Goal: Task Accomplishment & Management: Manage account settings

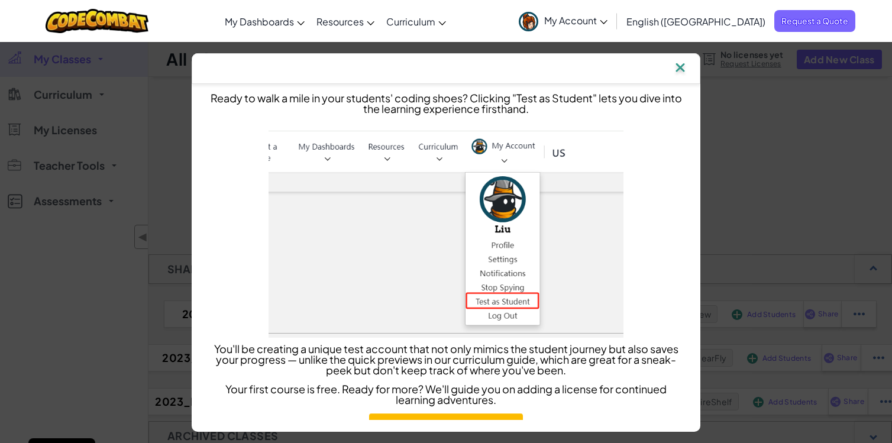
drag, startPoint x: 691, startPoint y: 70, endPoint x: 383, endPoint y: 86, distance: 308.6
click at [688, 70] on img at bounding box center [680, 69] width 15 height 18
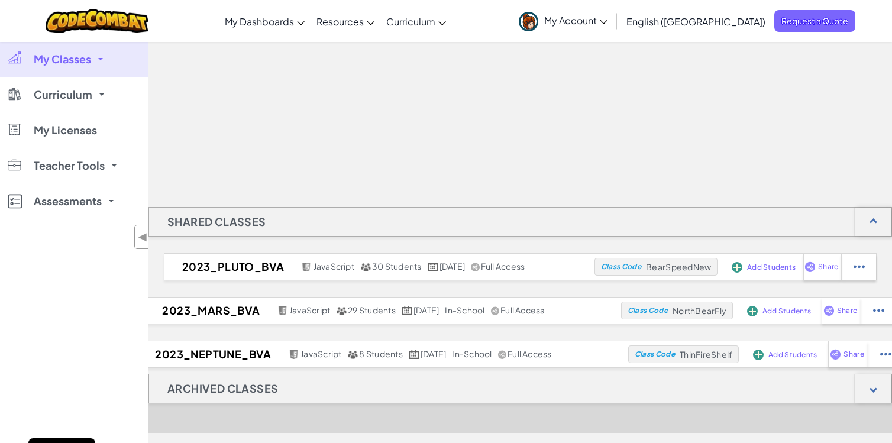
scroll to position [118, 0]
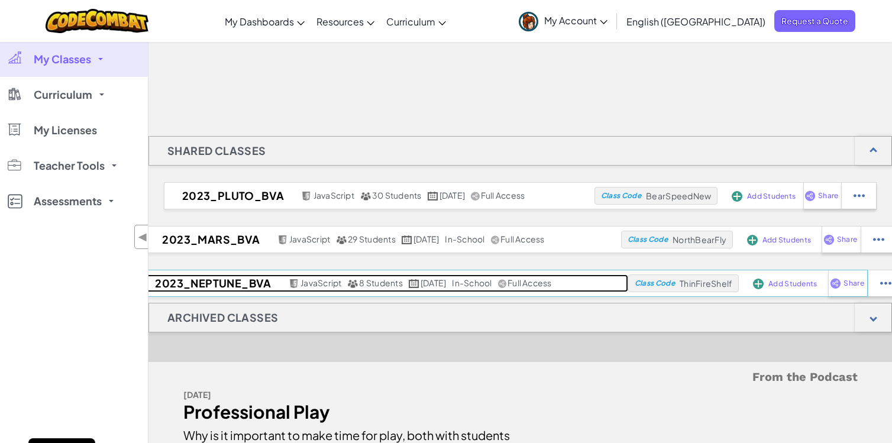
click at [199, 282] on h2 "2023_Neptune_BVA" at bounding box center [211, 283] width 148 height 18
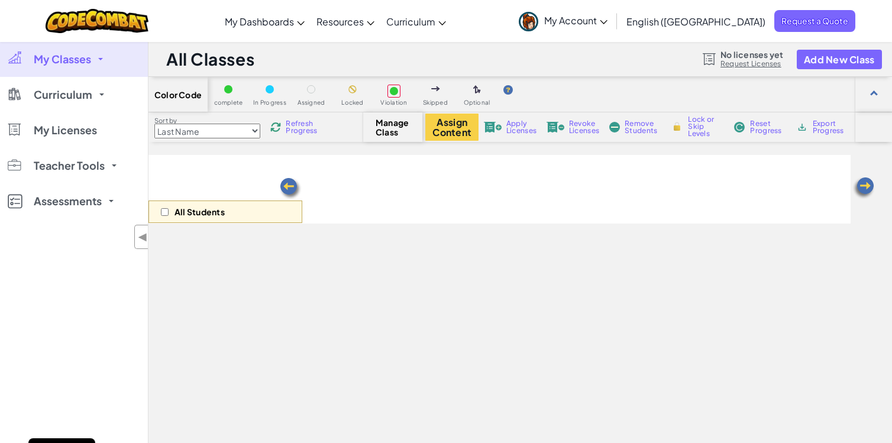
select select "560f1a9f22961295f9427742"
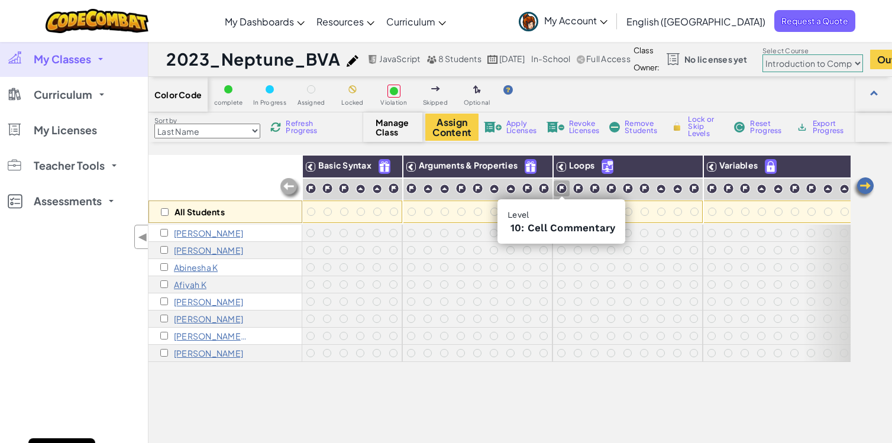
click at [563, 190] on img at bounding box center [561, 188] width 11 height 11
click at [578, 188] on img at bounding box center [578, 188] width 11 height 11
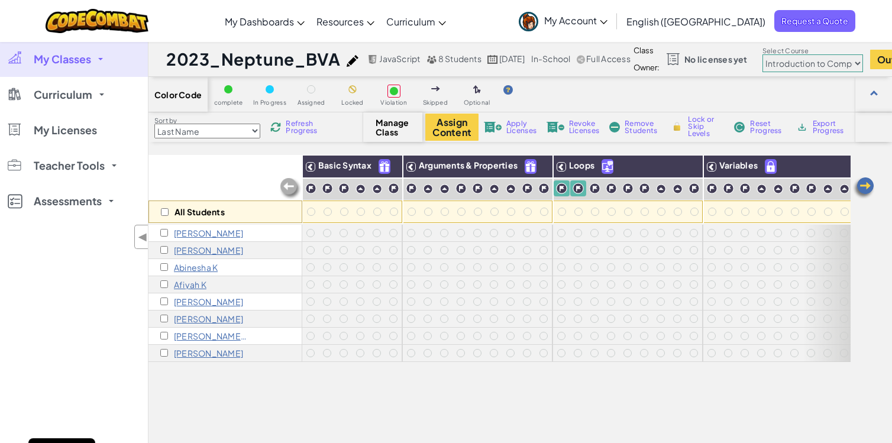
click at [164, 212] on div "All Students" at bounding box center [225, 212] width 154 height 22
click at [164, 212] on input "checkbox" at bounding box center [165, 212] width 8 height 8
checkbox input "true"
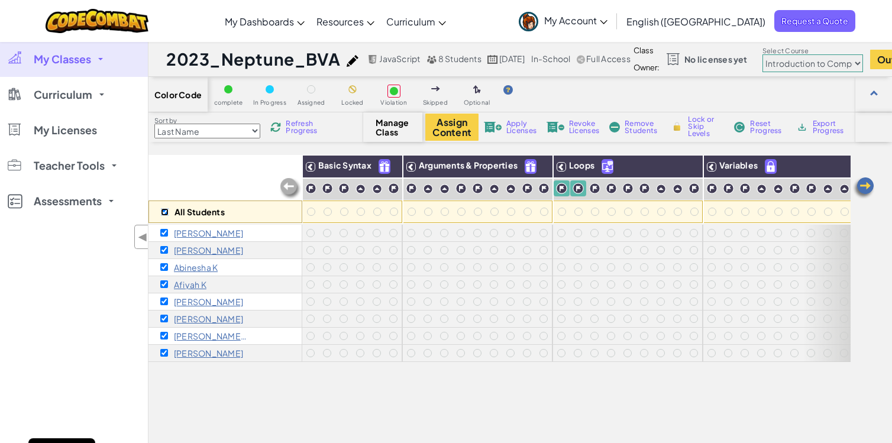
checkbox input "true"
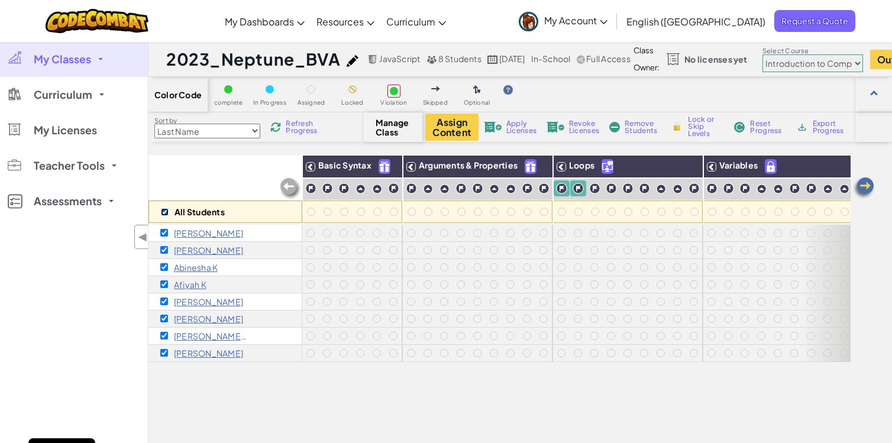
checkbox input "true"
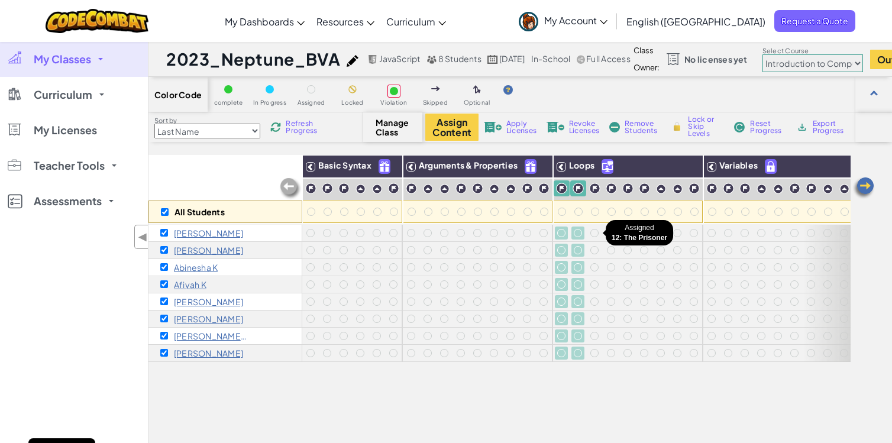
click at [598, 233] on div at bounding box center [594, 233] width 8 height 8
click at [594, 234] on div at bounding box center [594, 233] width 8 height 8
click at [540, 128] on div "Assign Content Apply Licenses Revoke Licenses Remove Students Lock or Skip Leve…" at bounding box center [632, 127] width 414 height 27
click at [525, 131] on span "Apply Licenses" at bounding box center [521, 127] width 30 height 14
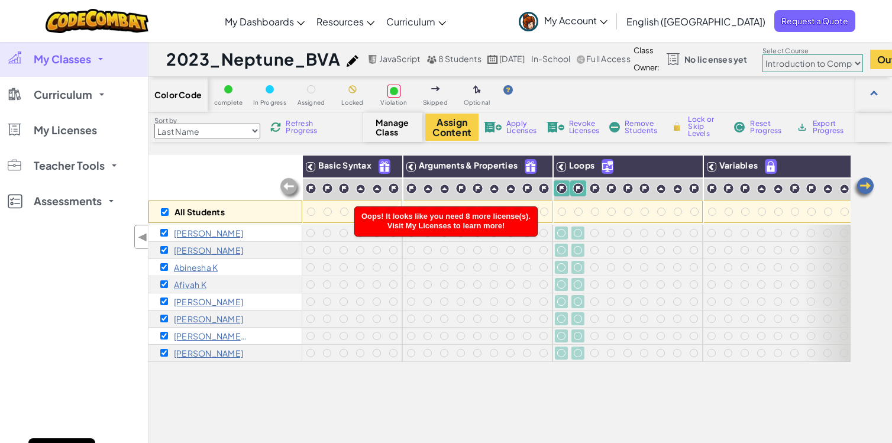
click at [577, 235] on div at bounding box center [578, 233] width 8 height 8
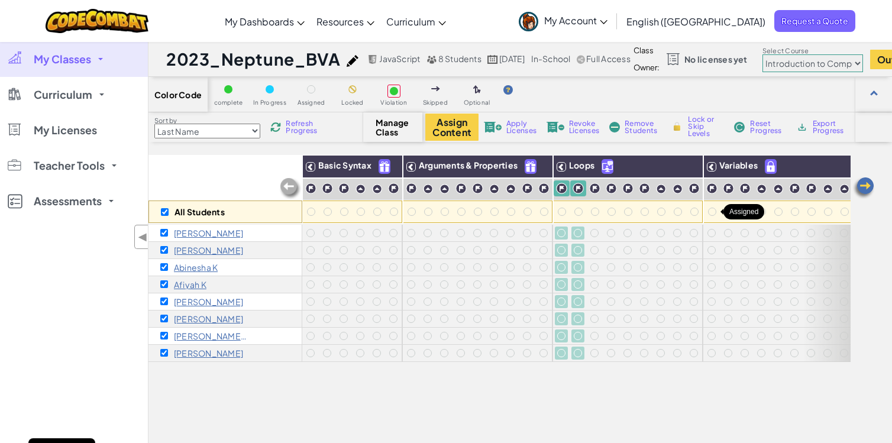
click at [711, 214] on div at bounding box center [712, 212] width 8 height 8
click at [723, 211] on div at bounding box center [728, 211] width 13 height 13
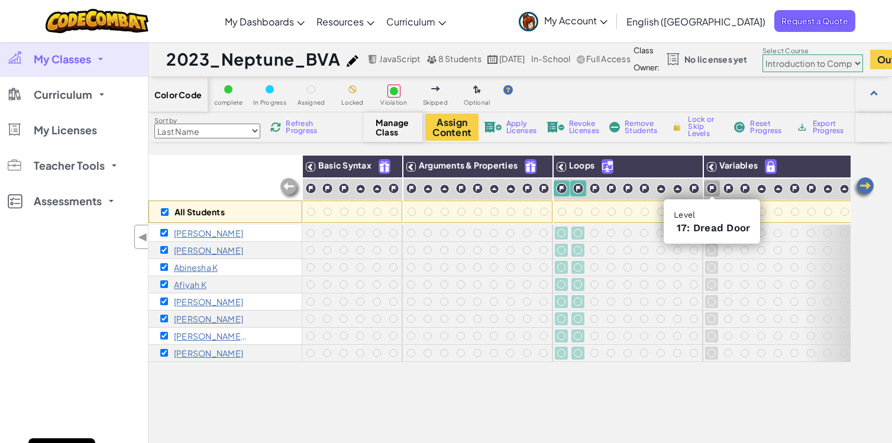
click at [711, 189] on img at bounding box center [711, 188] width 11 height 11
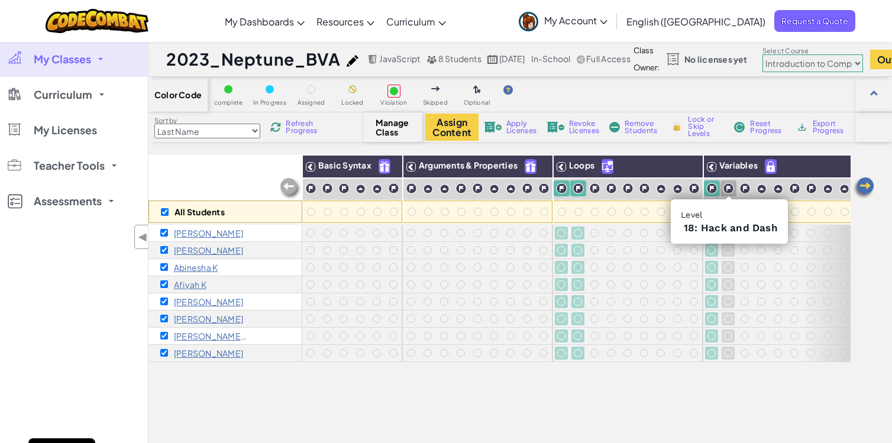
click at [728, 187] on img at bounding box center [728, 188] width 11 height 11
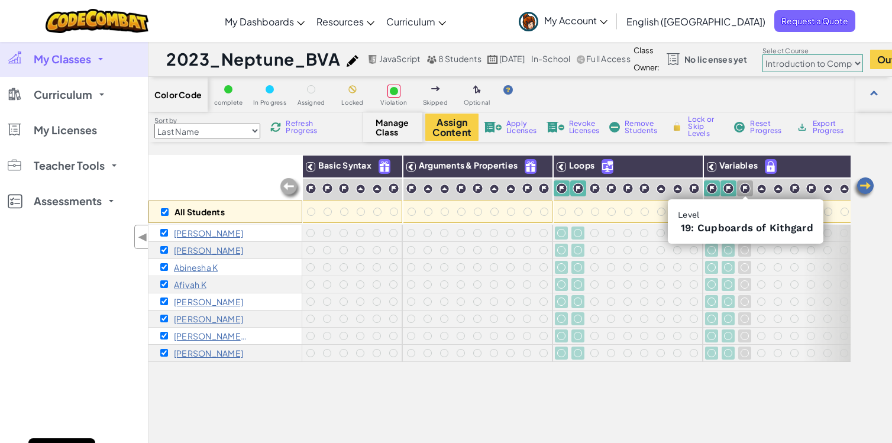
click at [742, 186] on img at bounding box center [744, 188] width 11 height 11
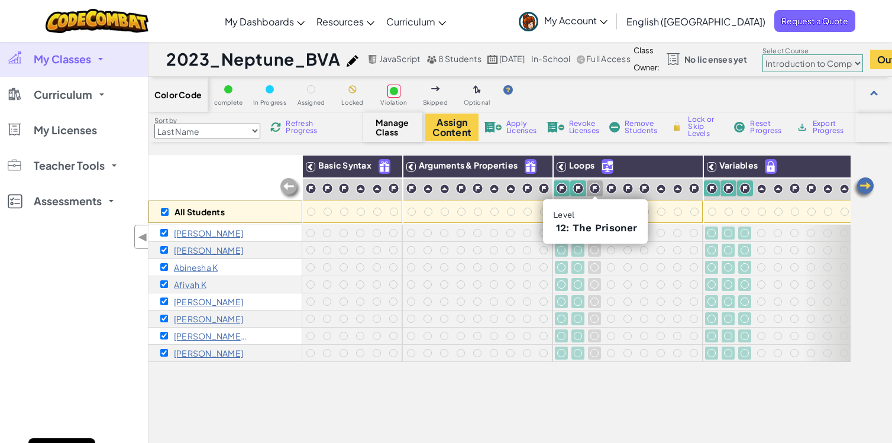
click at [597, 188] on img at bounding box center [594, 188] width 11 height 11
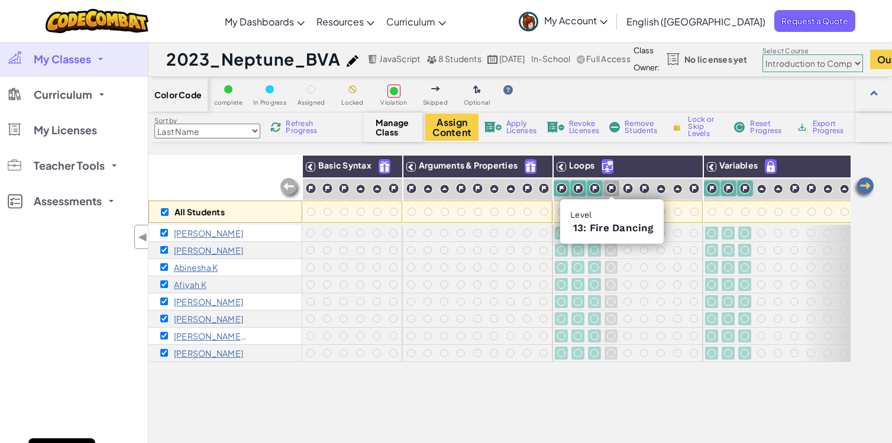
click at [611, 188] on img at bounding box center [611, 188] width 11 height 11
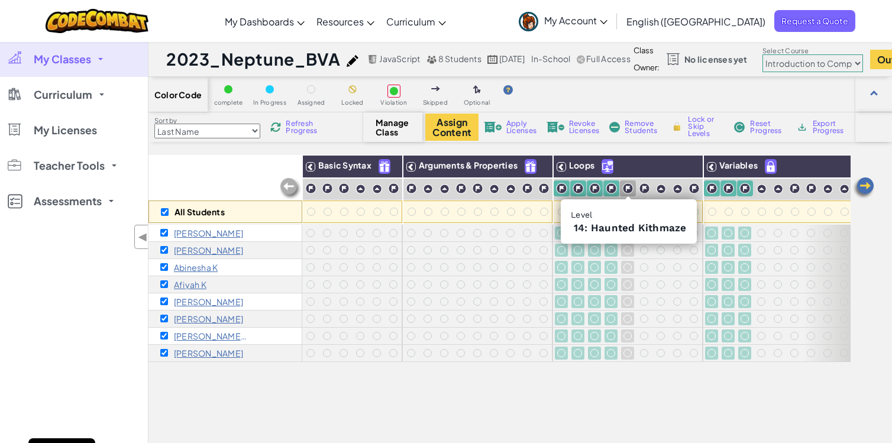
click at [629, 188] on img at bounding box center [627, 188] width 11 height 11
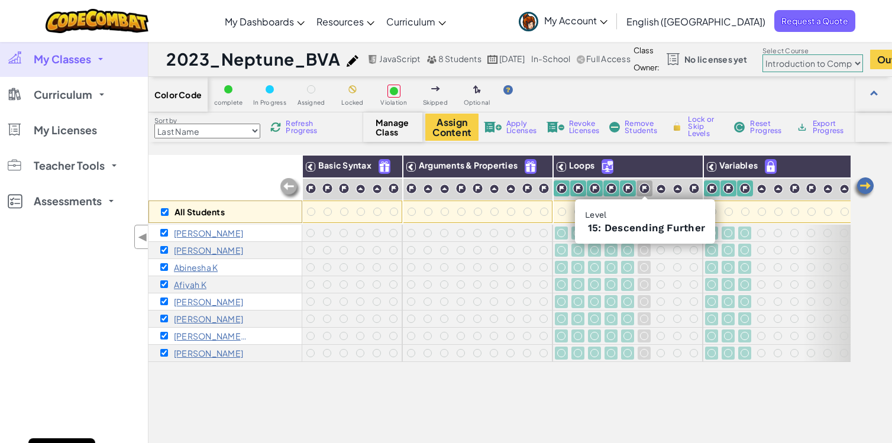
click at [644, 188] on img at bounding box center [644, 188] width 11 height 11
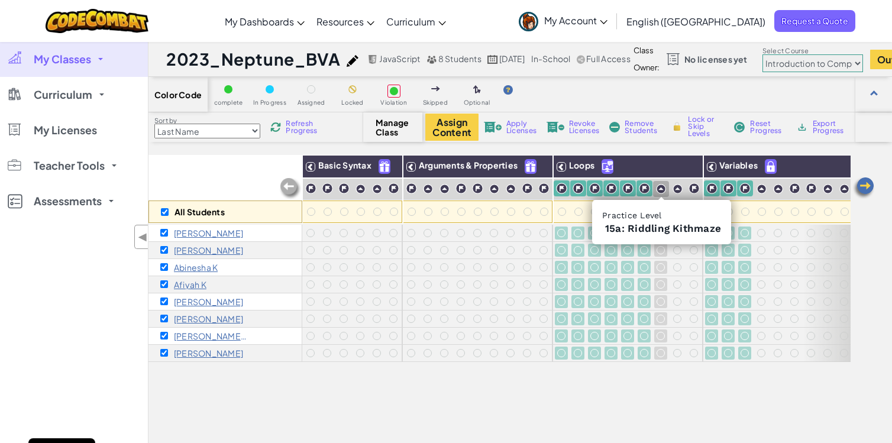
click at [662, 188] on img at bounding box center [661, 189] width 10 height 10
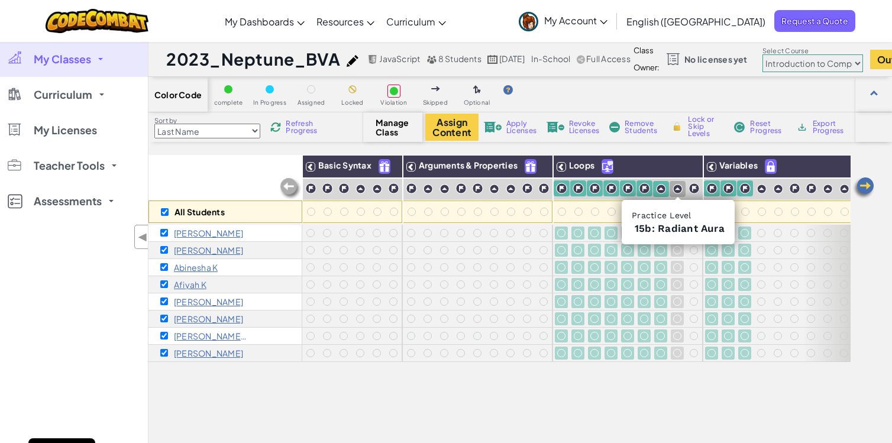
click at [673, 188] on img at bounding box center [678, 189] width 10 height 10
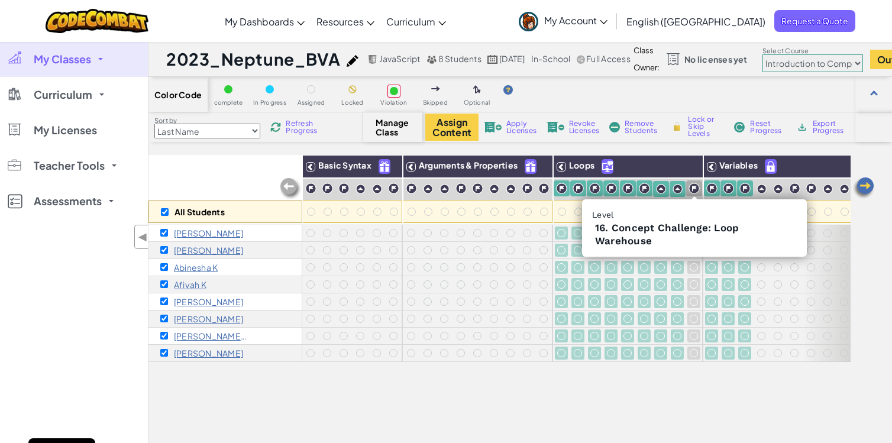
click at [697, 190] on img at bounding box center [694, 188] width 11 height 11
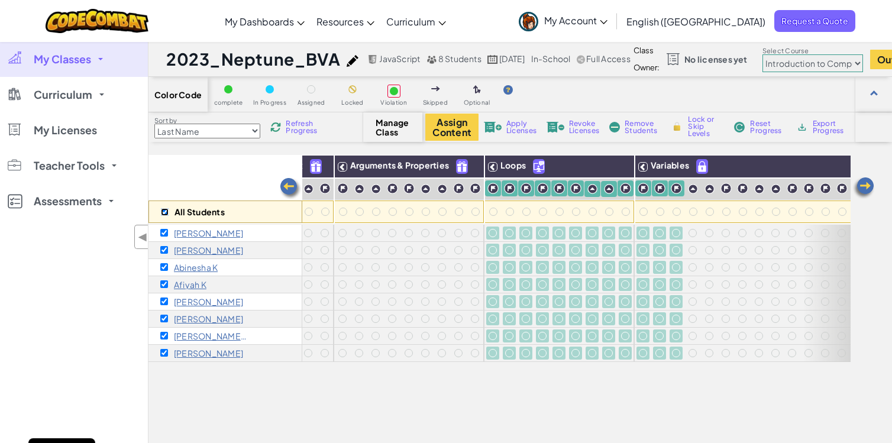
click at [166, 215] on input "checkbox" at bounding box center [165, 212] width 8 height 8
checkbox input "false"
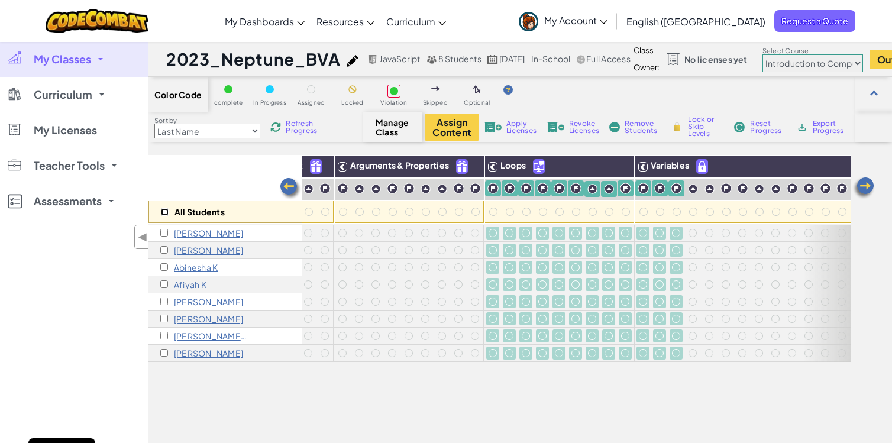
checkbox input "false"
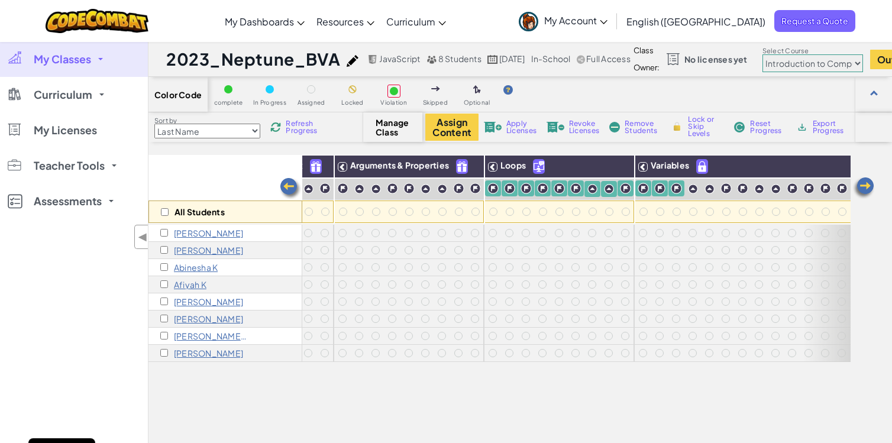
click at [168, 214] on div "All Students" at bounding box center [225, 212] width 154 height 22
click at [166, 214] on input "checkbox" at bounding box center [165, 212] width 8 height 8
checkbox input "true"
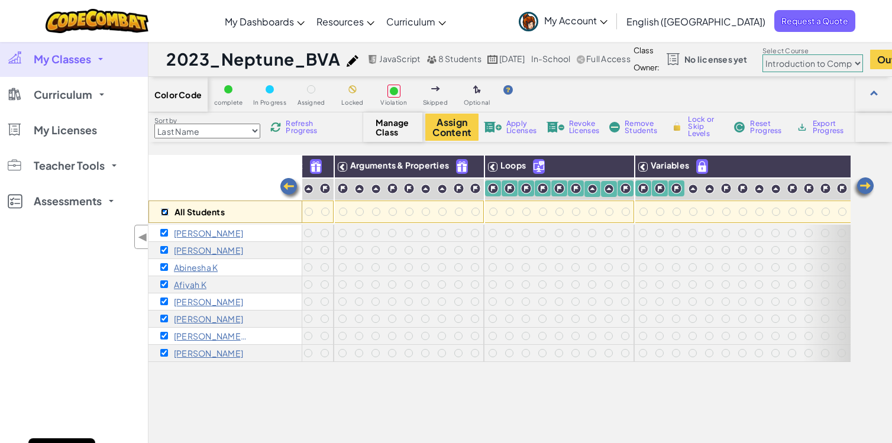
checkbox input "true"
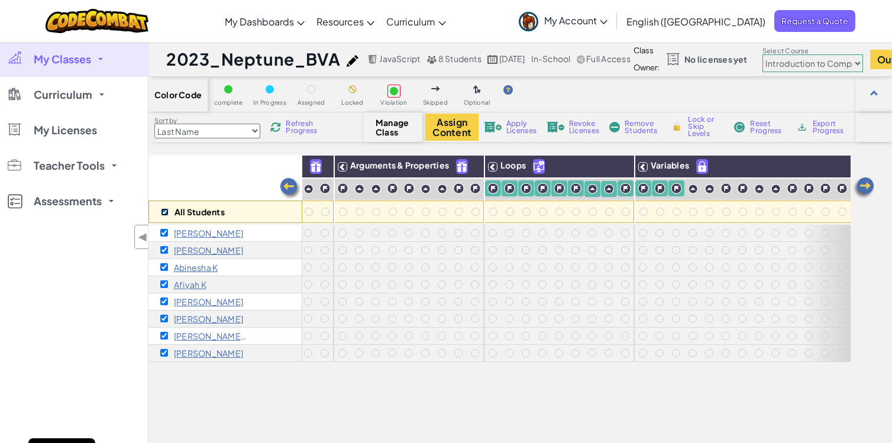
checkbox input "true"
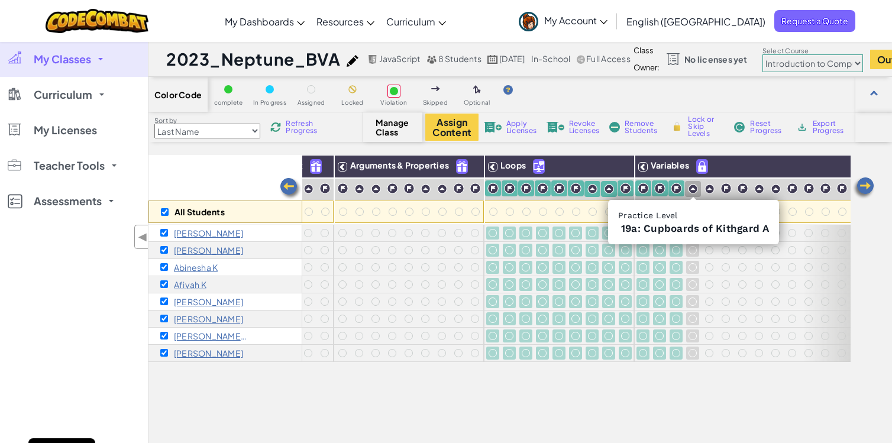
click at [691, 187] on img at bounding box center [693, 189] width 10 height 10
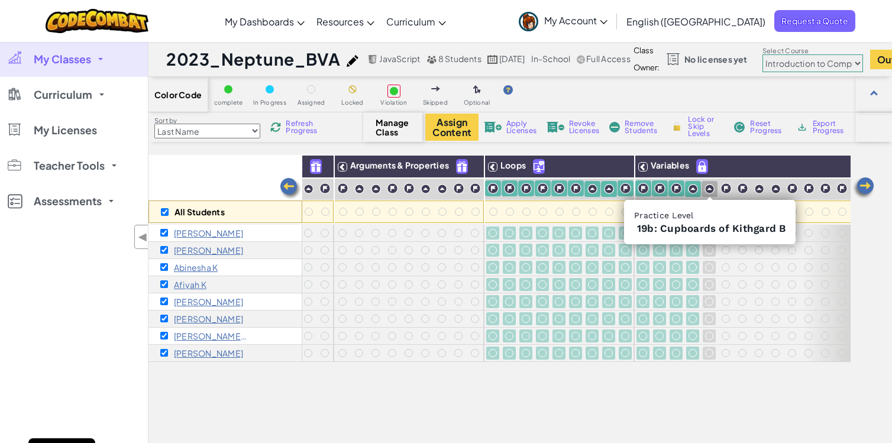
click at [710, 190] on img at bounding box center [710, 189] width 10 height 10
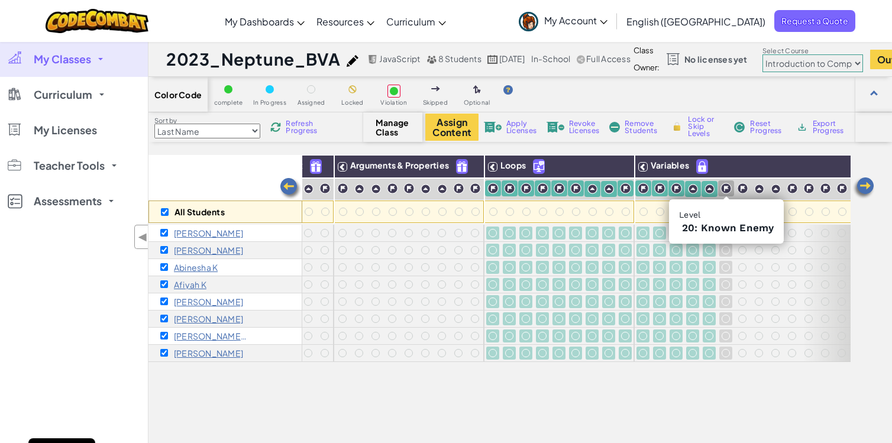
click at [721, 189] on img at bounding box center [726, 188] width 11 height 11
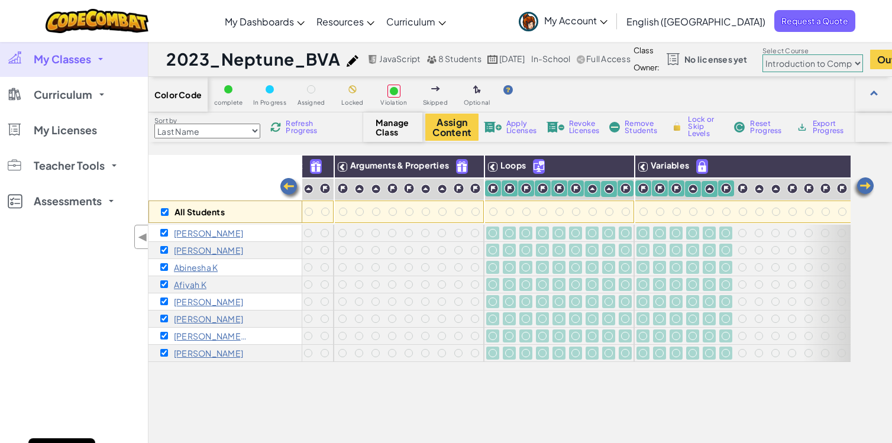
click at [876, 193] on div "All Students Basic Syntax Arguments & Properties Loops Variables [PERSON_NAME] …" at bounding box center [520, 353] width 744 height 397
click at [861, 183] on img at bounding box center [864, 188] width 24 height 24
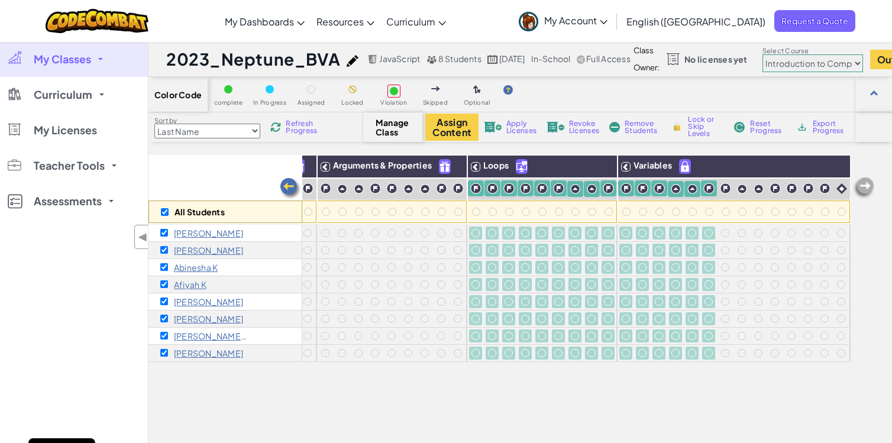
click at [470, 207] on div at bounding box center [476, 211] width 13 height 13
click at [597, 167] on img at bounding box center [604, 167] width 21 height 18
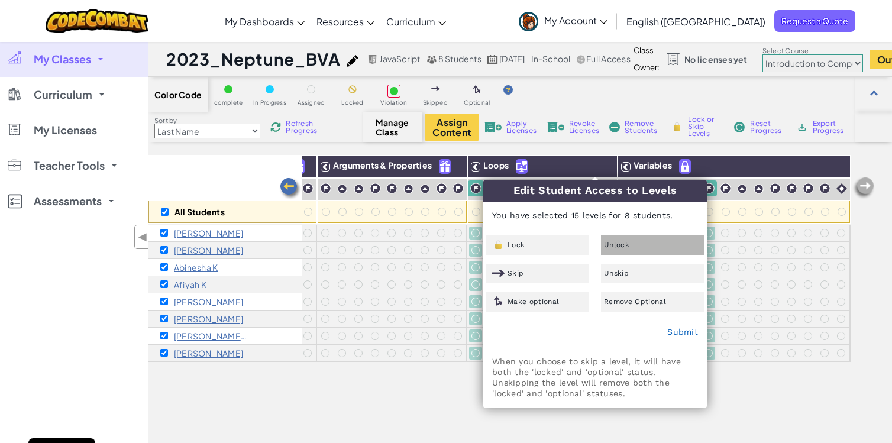
click at [618, 248] on span "Unlock" at bounding box center [616, 244] width 25 height 7
click at [659, 244] on div "Unlock" at bounding box center [652, 245] width 103 height 20
click at [689, 333] on link "Submit" at bounding box center [682, 331] width 31 height 9
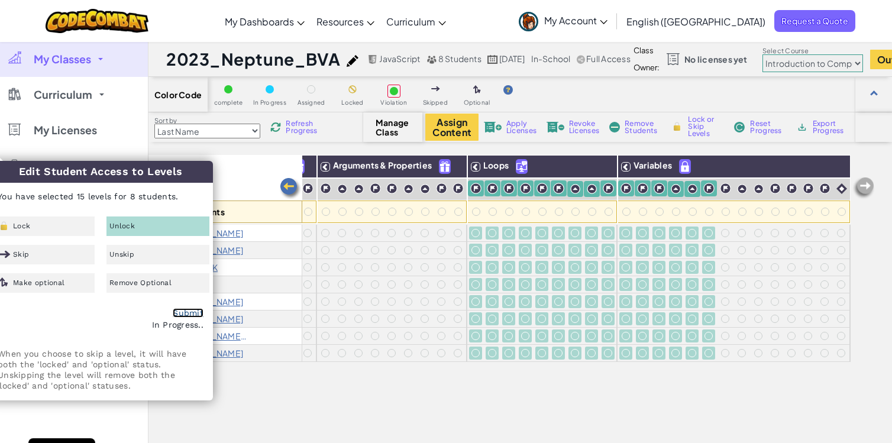
checkbox input "false"
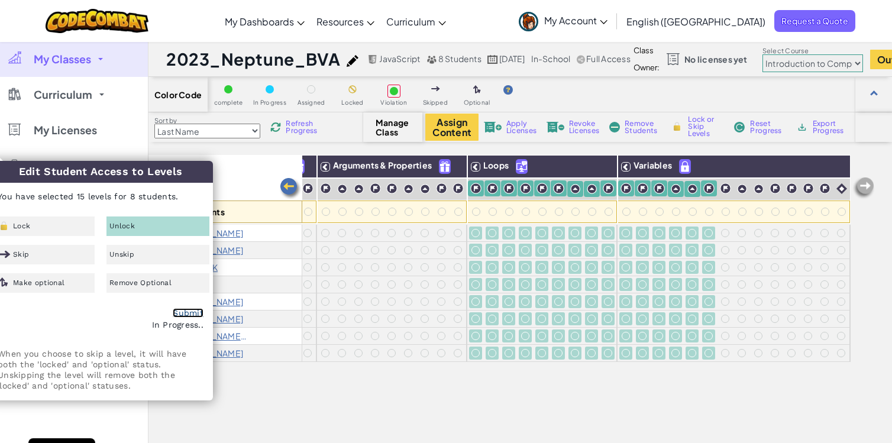
checkbox input "false"
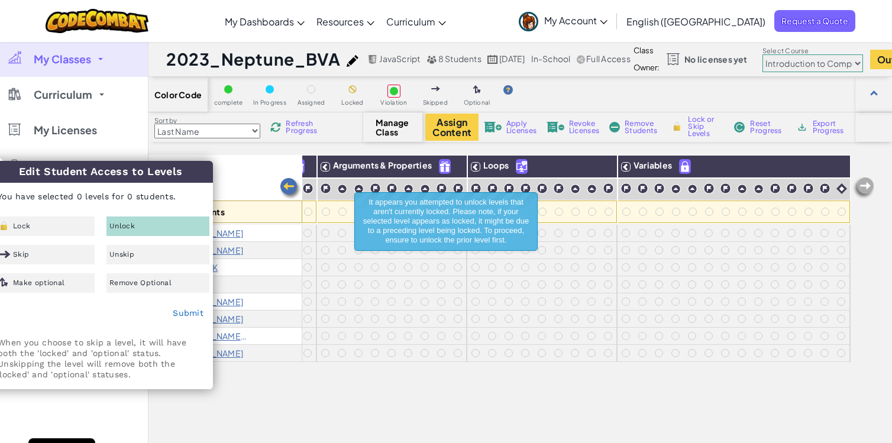
drag, startPoint x: 143, startPoint y: 174, endPoint x: 269, endPoint y: 180, distance: 125.6
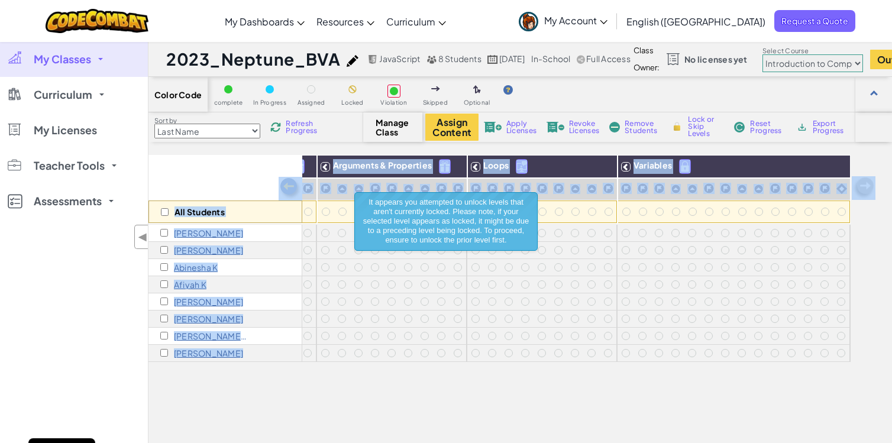
drag, startPoint x: 269, startPoint y: 180, endPoint x: 176, endPoint y: 182, distance: 92.9
click at [175, 173] on div "All Students" at bounding box center [225, 189] width 154 height 69
click at [164, 211] on input "checkbox" at bounding box center [165, 212] width 8 height 8
checkbox input "true"
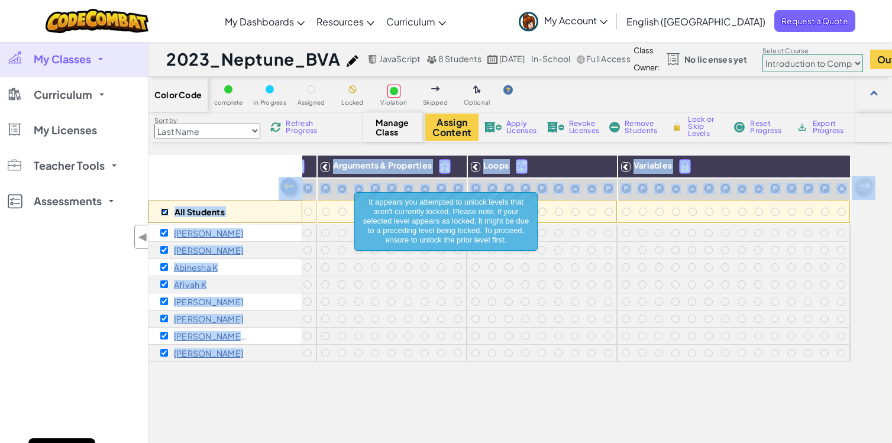
checkbox input "true"
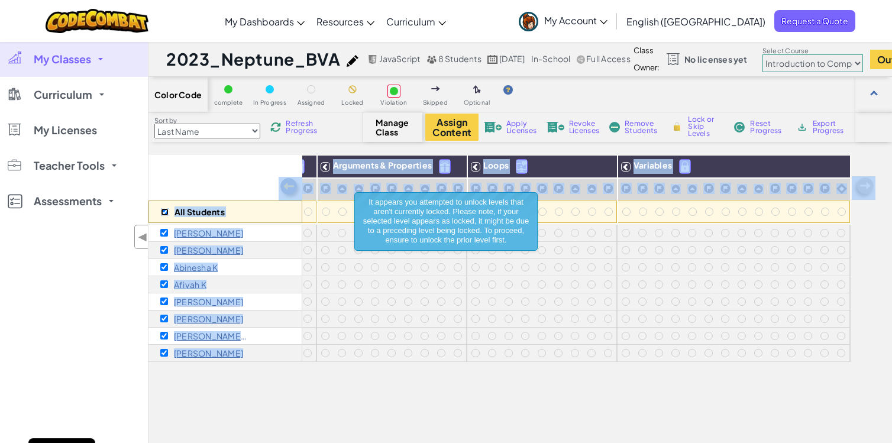
checkbox input "true"
click at [196, 179] on div "All Students" at bounding box center [225, 189] width 154 height 69
